Goal: Task Accomplishment & Management: Manage account settings

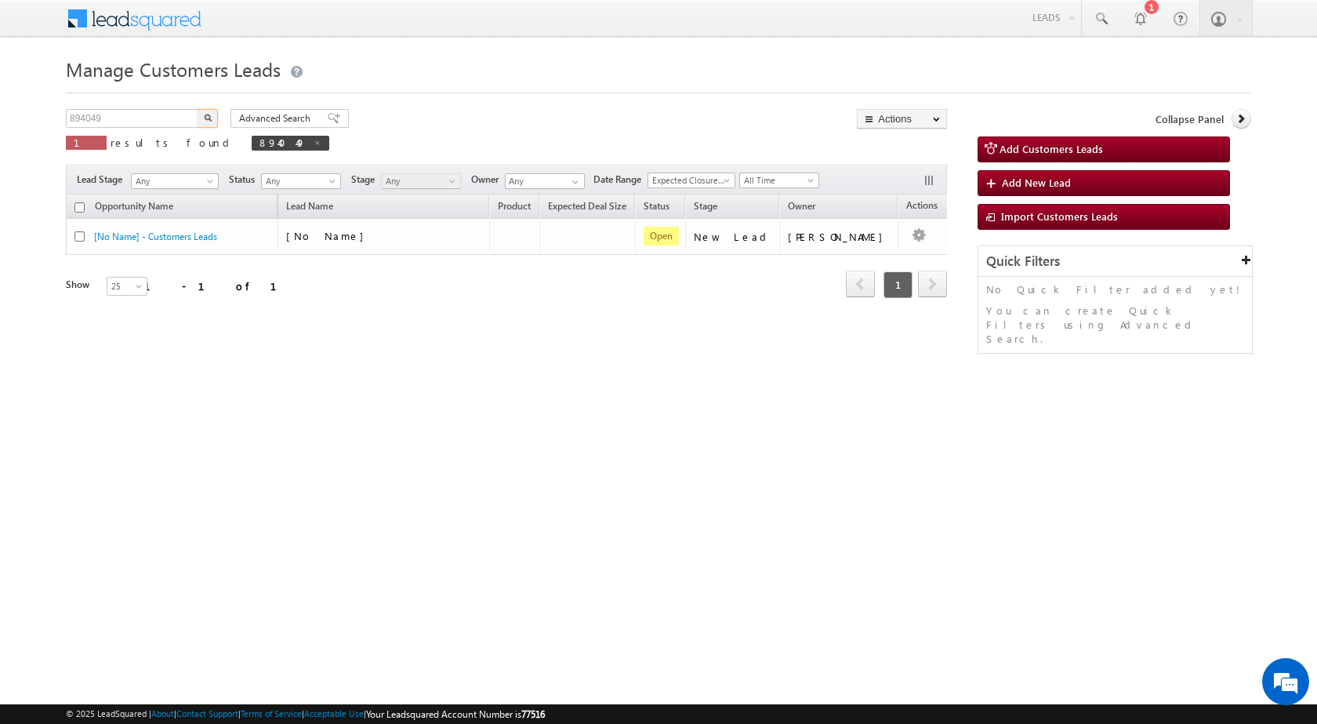
click at [117, 122] on input "894049" at bounding box center [133, 118] width 134 height 19
type input "894069"
click at [198, 109] on button "button" at bounding box center [208, 118] width 20 height 19
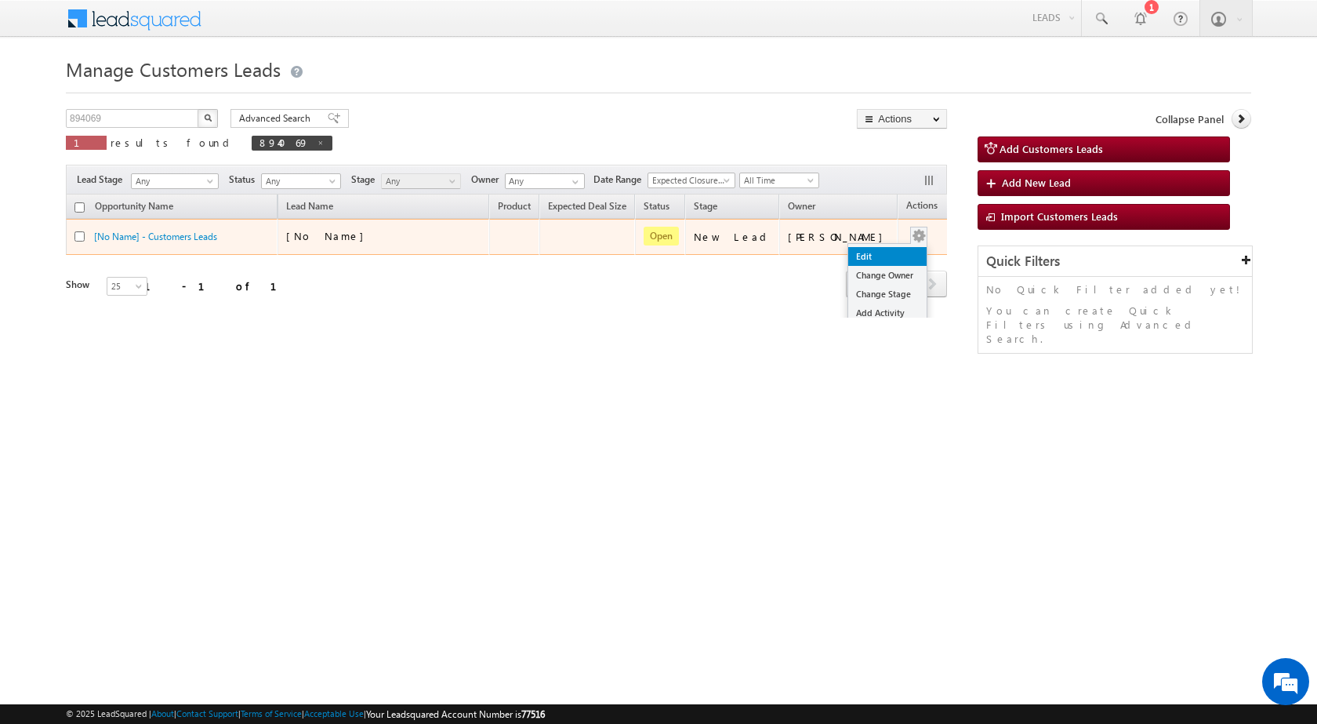
click at [886, 252] on link "Edit" at bounding box center [887, 256] width 78 height 19
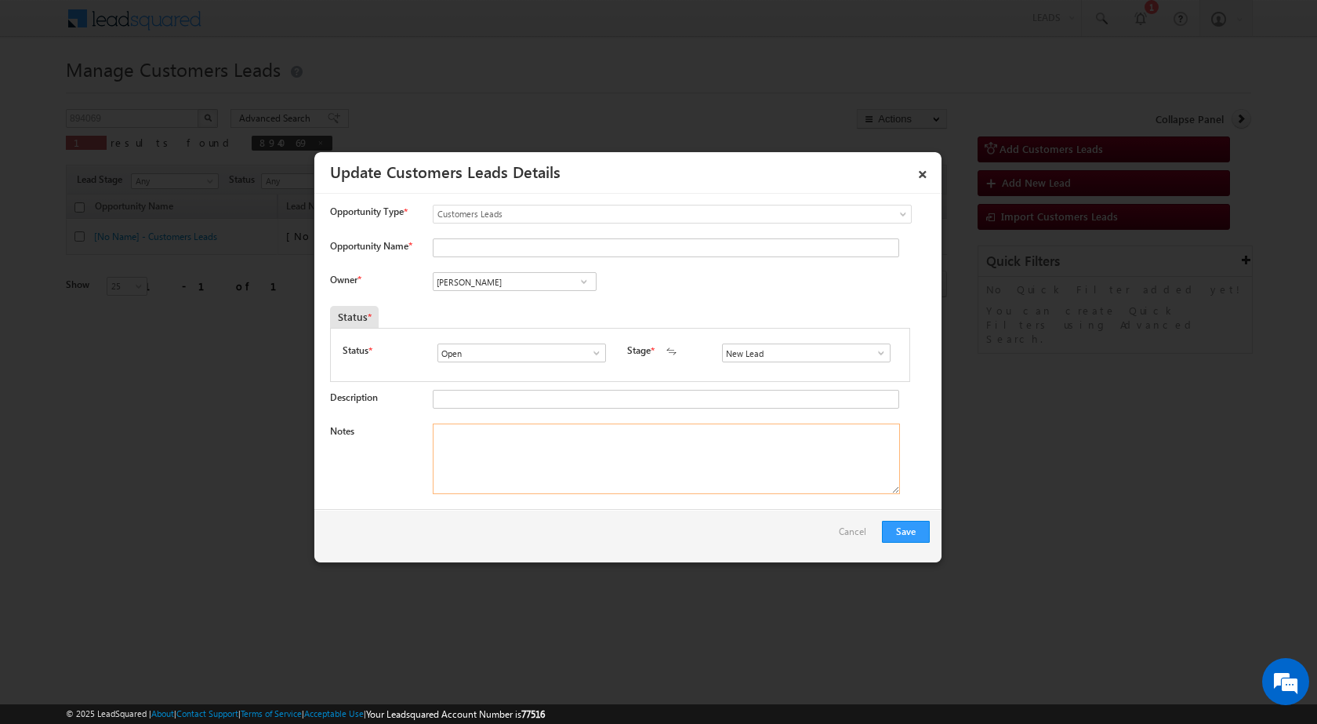
click at [593, 464] on textarea "Notes" at bounding box center [666, 458] width 467 height 71
paste textarea "894069 / ANKIT DATODIYA / 8109007639 / CONSTRUCTION / OWNER - HIMSELF / 455118 …"
type textarea "894069 / ANKIT DATODIYA / 8109007639 / CONSTRUCTION / OWNER - HIMSELF / 455118 …"
click at [886, 357] on div "New Lead Interested Pending Documents Sales Marked Pending for Follow-Up Not Co…" at bounding box center [810, 352] width 176 height 19
click at [882, 354] on input "New Lead" at bounding box center [806, 352] width 169 height 19
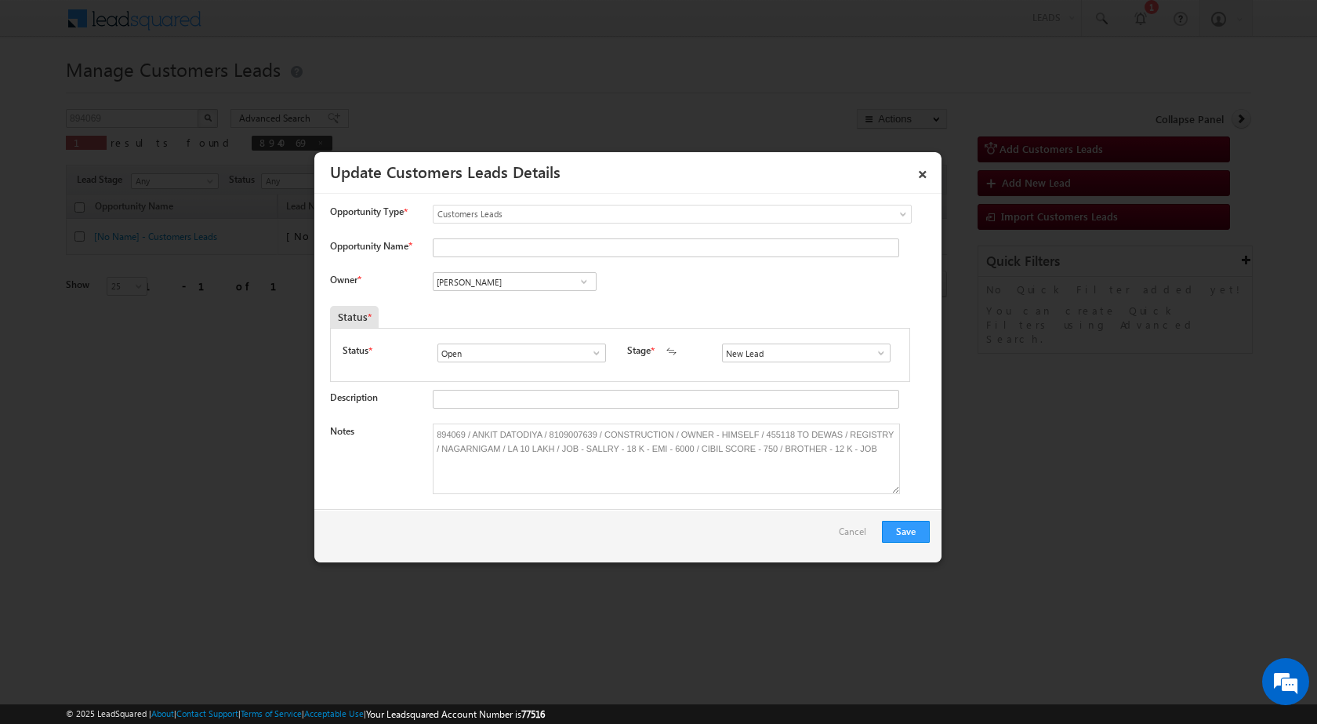
click at [878, 356] on span at bounding box center [881, 353] width 16 height 13
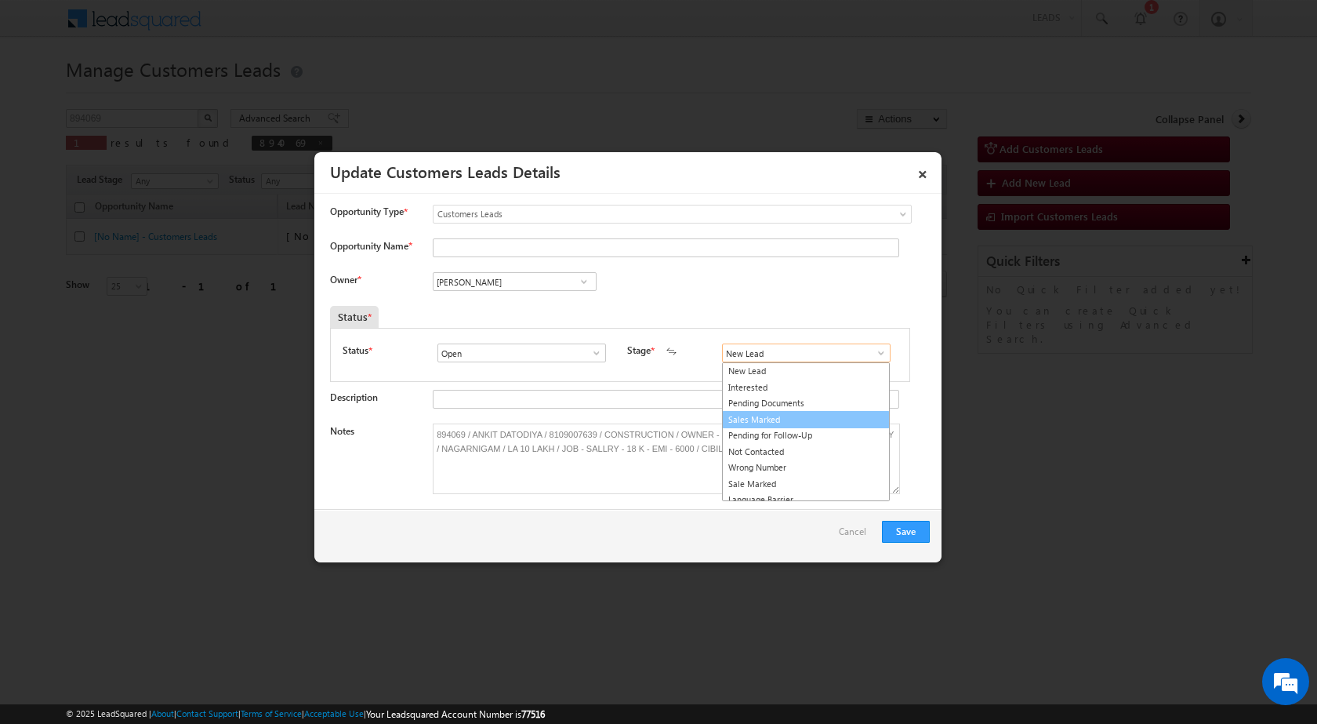
click at [768, 425] on link "Sales Marked" at bounding box center [806, 420] width 168 height 18
type input "Sales Marked"
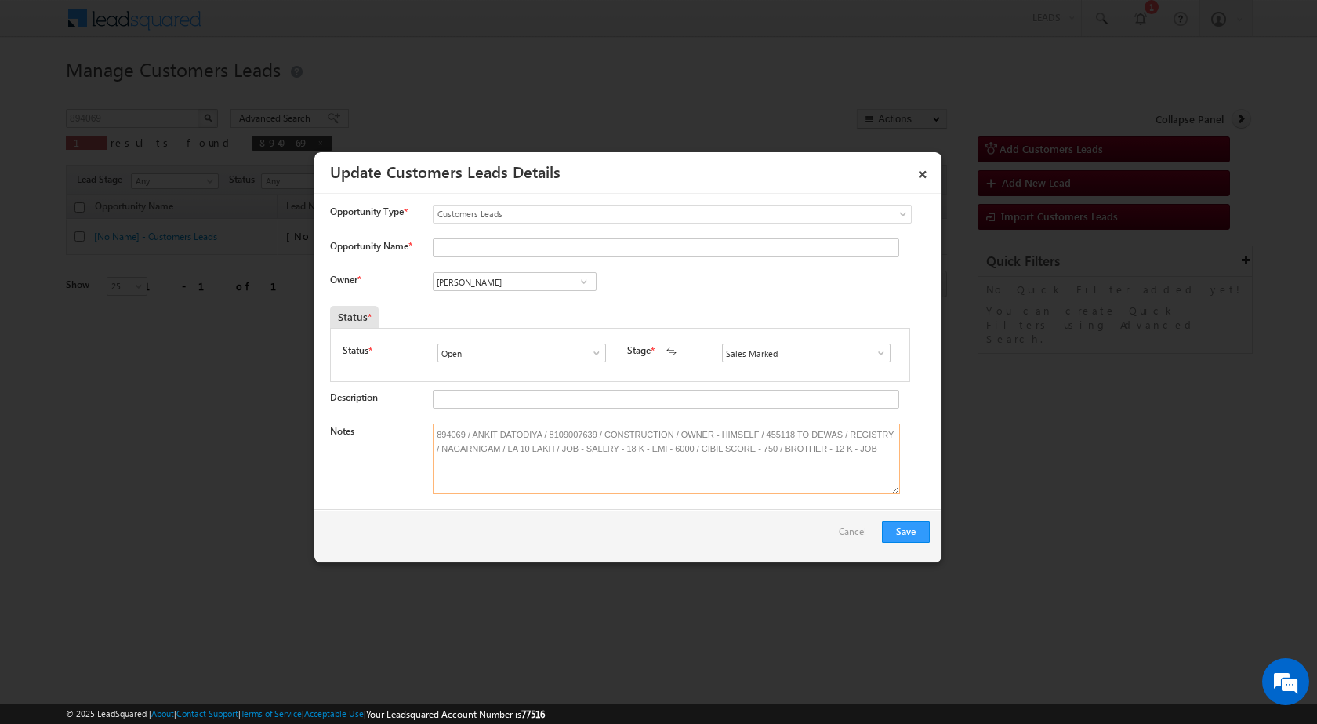
drag, startPoint x: 471, startPoint y: 430, endPoint x: 540, endPoint y: 437, distance: 69.4
click at [540, 437] on textarea "894069 / ANKIT DATODIYA / 8109007639 / CONSTRUCTION / OWNER - HIMSELF / 455118 …" at bounding box center [666, 458] width 467 height 71
click at [489, 243] on input "Opportunity Name *" at bounding box center [666, 247] width 466 height 19
paste input "ANKIT DATODIYA"
type input "ANKIT DATODIYA"
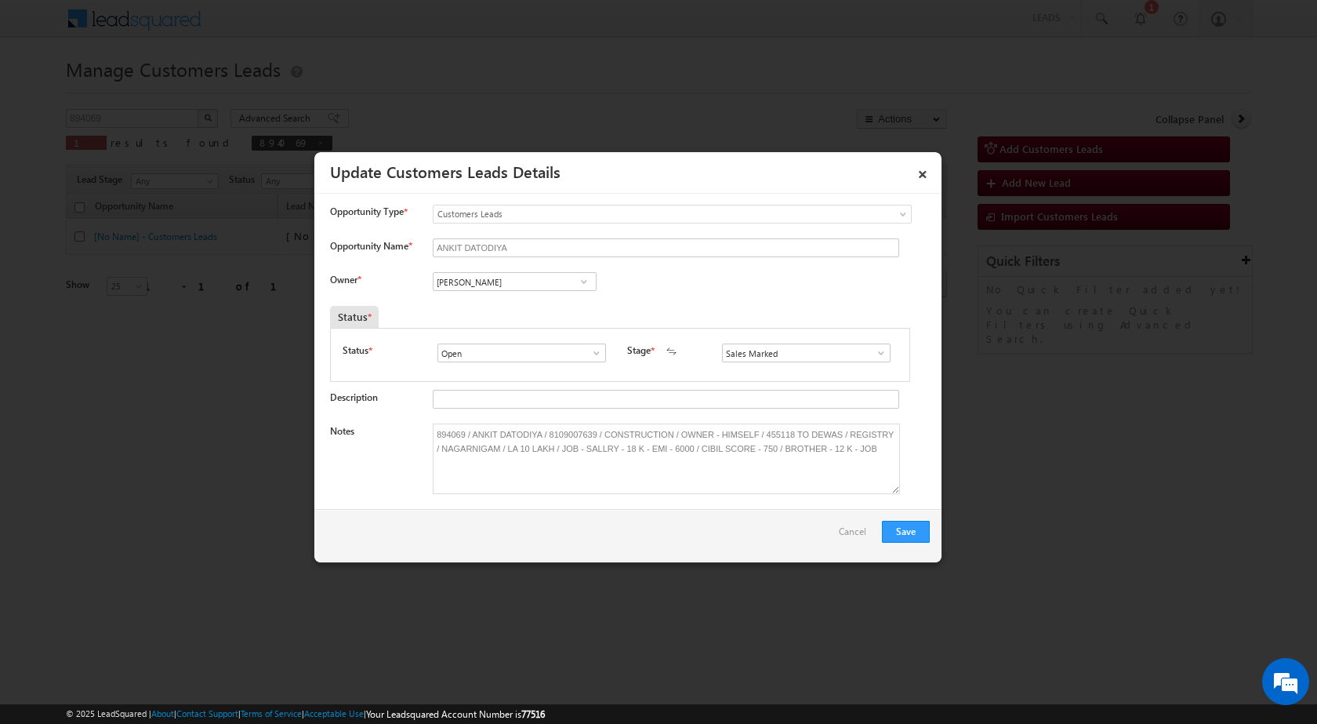
click at [585, 279] on span at bounding box center [584, 281] width 16 height 13
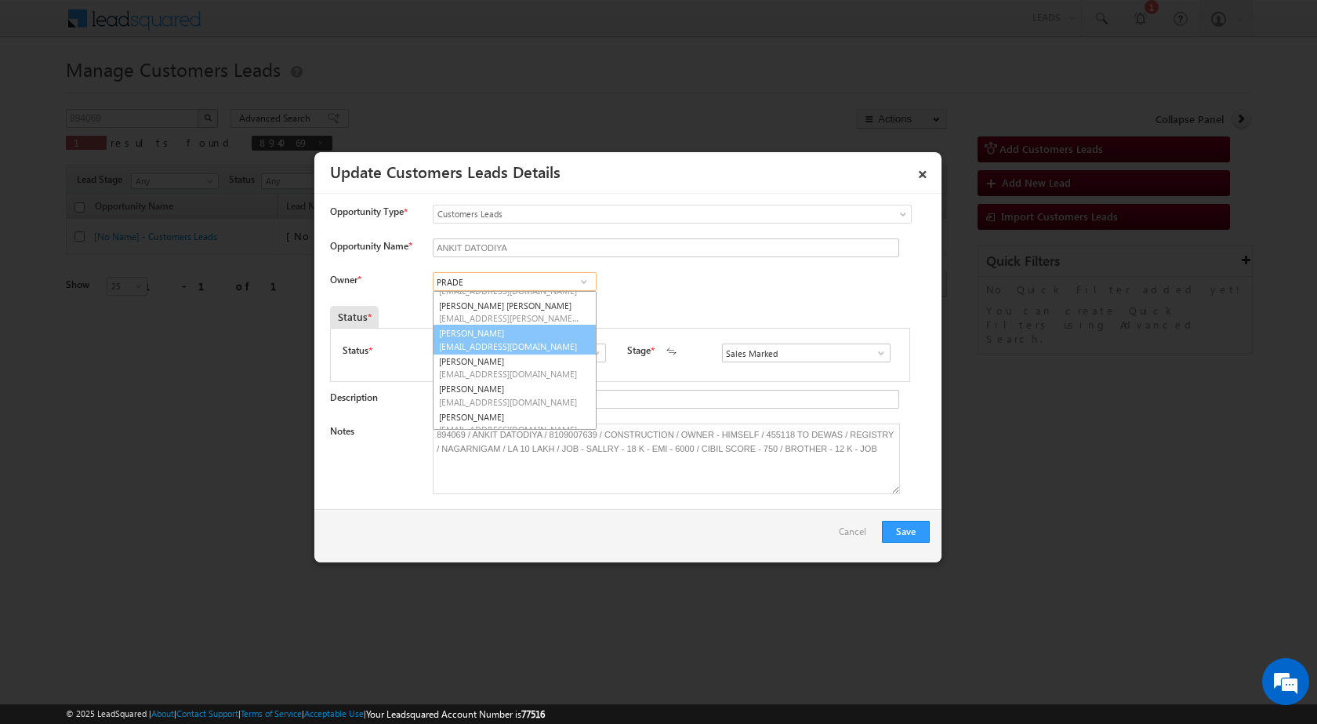
scroll to position [30, 0]
click at [497, 355] on link "[PERSON_NAME] [PERSON_NAME][EMAIL_ADDRESS][DOMAIN_NAME]" at bounding box center [515, 360] width 164 height 30
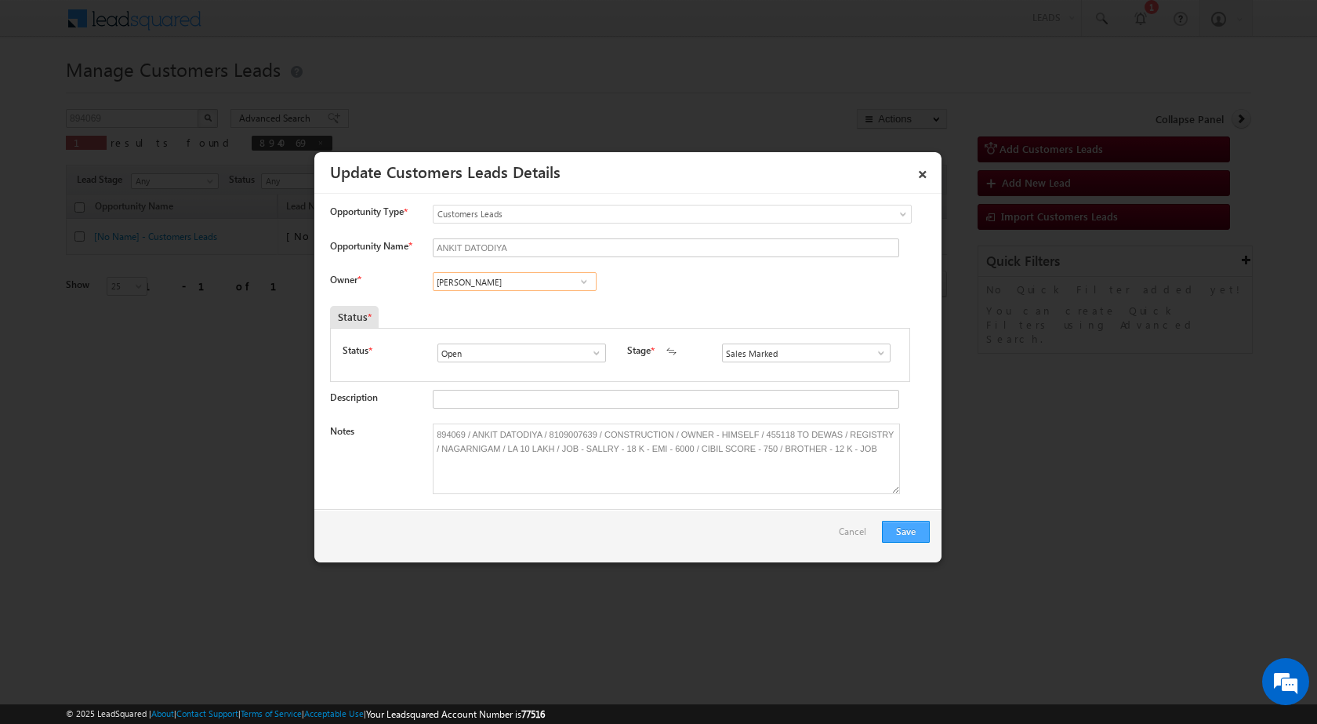
type input "[PERSON_NAME]"
click at [890, 538] on button "Save" at bounding box center [906, 532] width 48 height 22
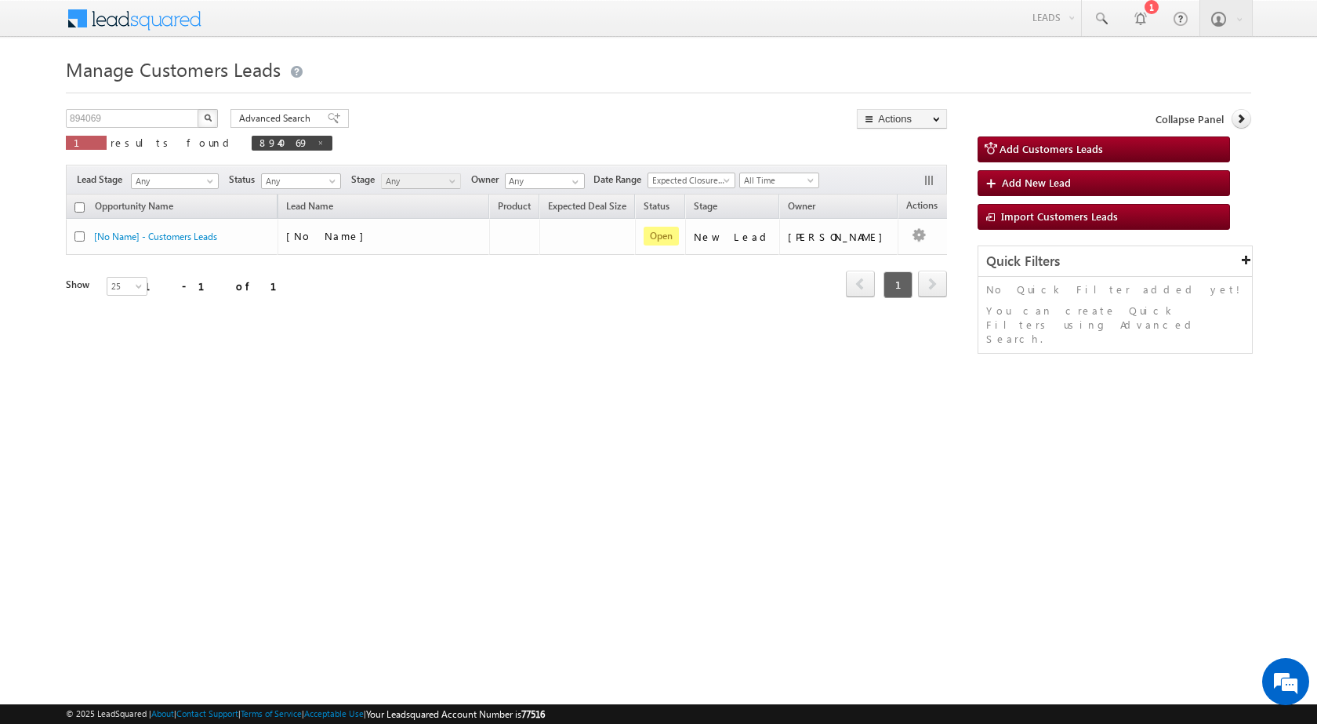
click at [547, 463] on html "Menu [PERSON_NAME] sitar a6@ks erve." at bounding box center [658, 242] width 1317 height 484
